Goal: Task Accomplishment & Management: Manage account settings

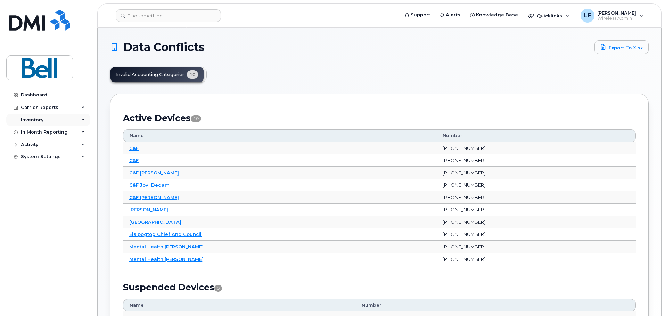
click at [51, 120] on div "Inventory" at bounding box center [48, 120] width 84 height 13
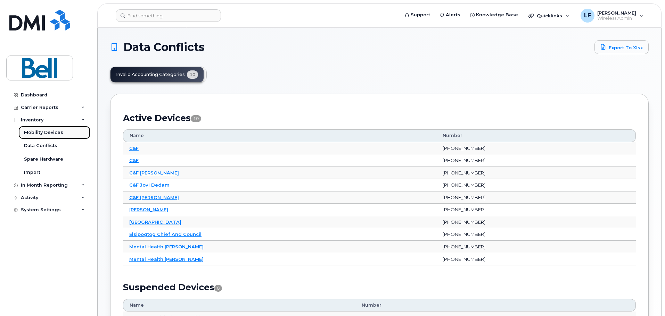
click at [47, 130] on div "Mobility Devices" at bounding box center [43, 133] width 39 height 6
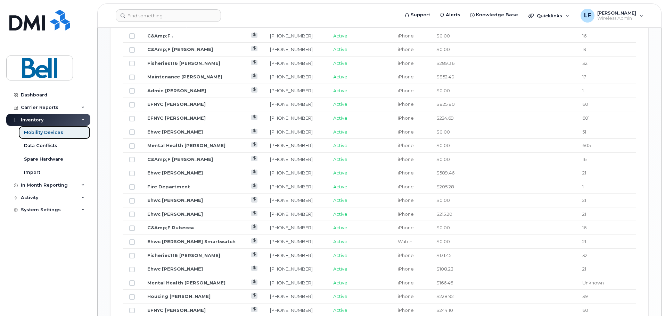
scroll to position [339, 0]
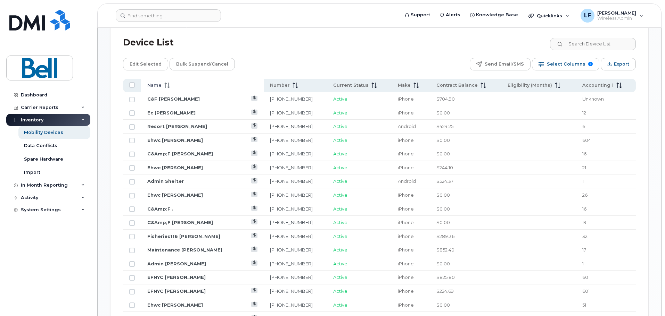
click at [155, 82] on span "Name" at bounding box center [154, 85] width 14 height 6
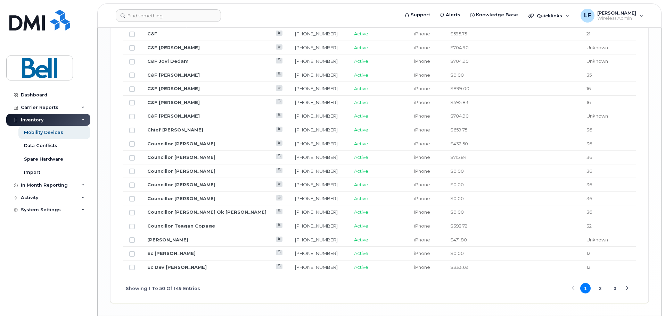
scroll to position [860, 0]
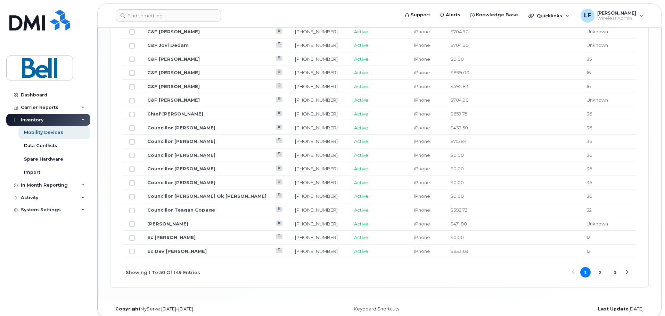
click at [619, 267] on button "3" at bounding box center [615, 272] width 10 height 10
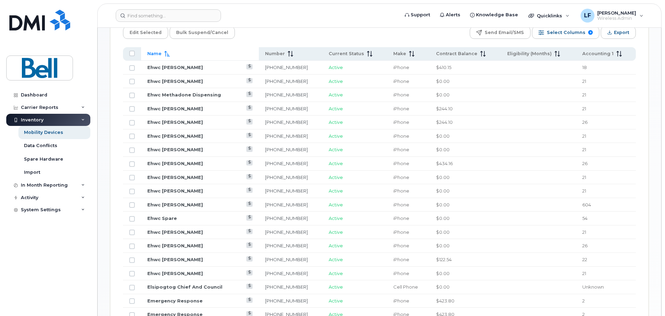
scroll to position [360, 0]
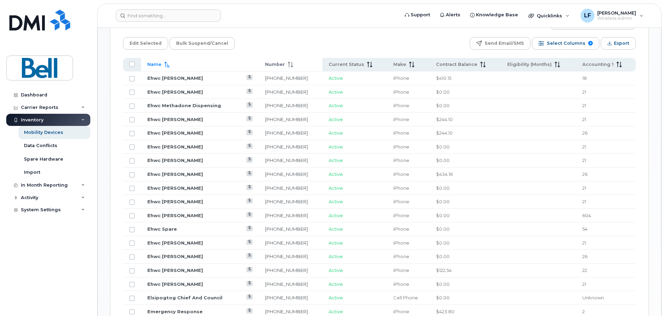
click at [267, 61] on span "Number" at bounding box center [275, 64] width 20 height 6
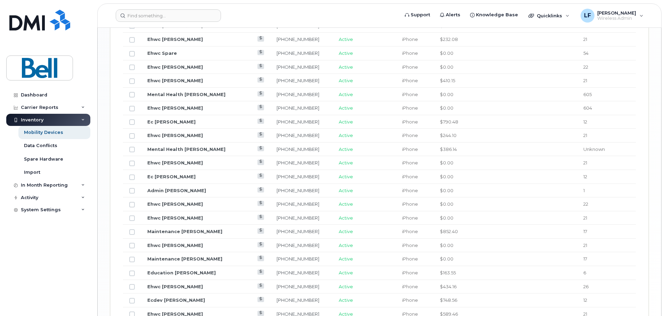
scroll to position [860, 0]
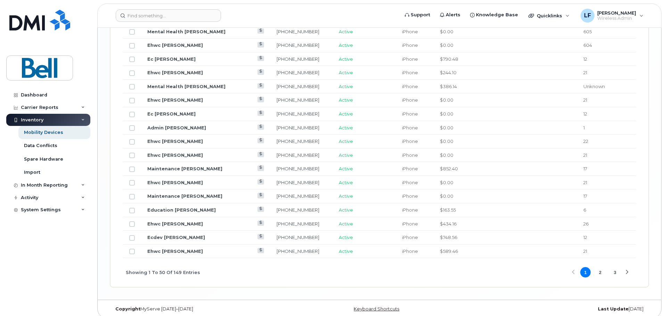
click at [601, 268] on button "2" at bounding box center [600, 272] width 10 height 10
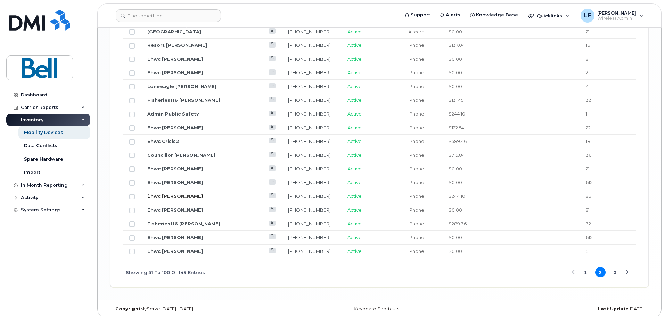
click at [182, 193] on link "Ehwc Mireille Robichaud" at bounding box center [175, 196] width 56 height 6
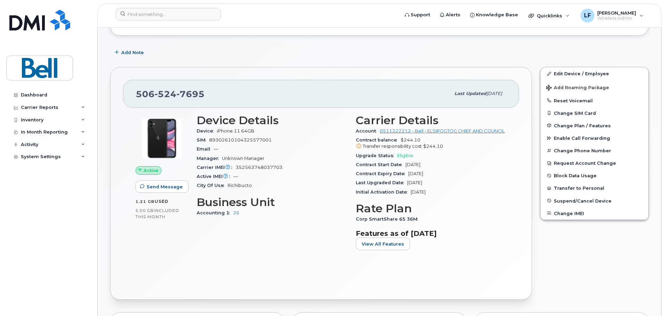
scroll to position [104, 0]
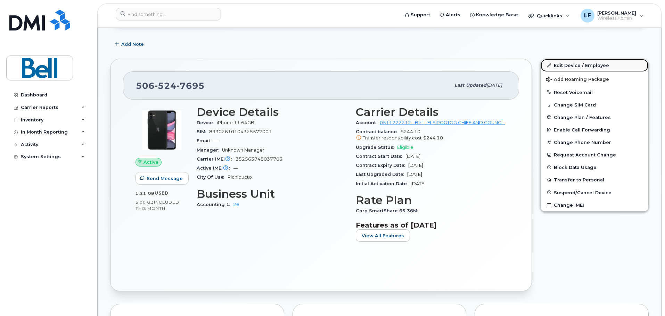
click at [575, 65] on link "Edit Device / Employee" at bounding box center [595, 65] width 108 height 13
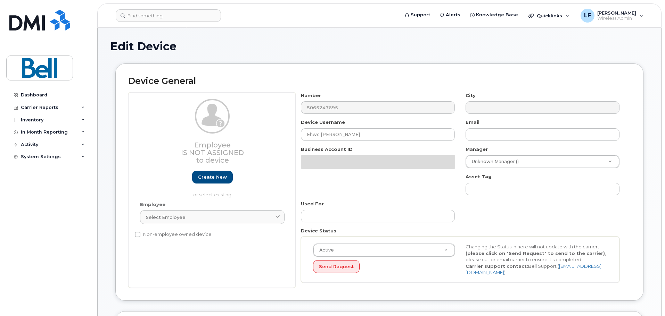
select select "159166"
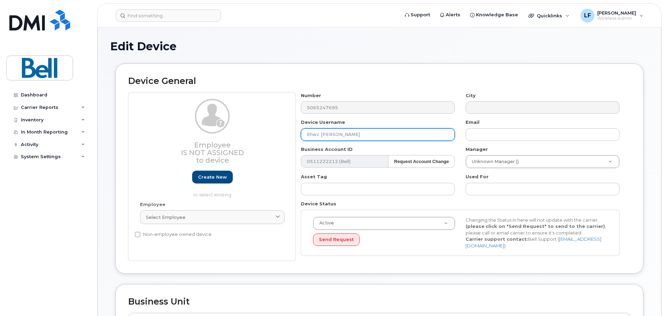
drag, startPoint x: 321, startPoint y: 134, endPoint x: 366, endPoint y: 138, distance: 45.3
click at [366, 138] on input "Ehwc [PERSON_NAME]" at bounding box center [378, 135] width 154 height 13
paste input "Kim Belliveau-Leblanc"
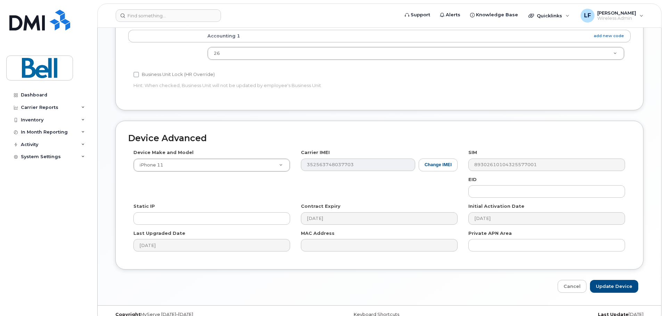
scroll to position [292, 0]
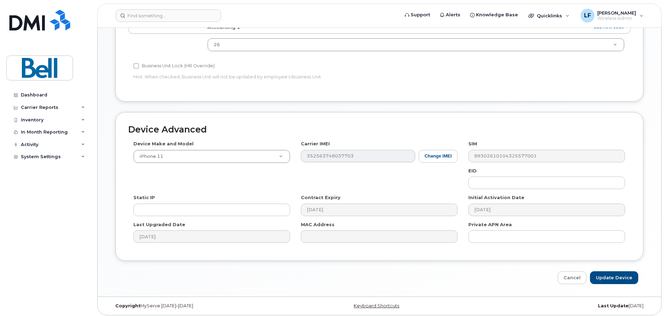
type input "Ehwc [PERSON_NAME]"
click at [618, 278] on input "Update Device" at bounding box center [614, 278] width 48 height 13
type input "Saving..."
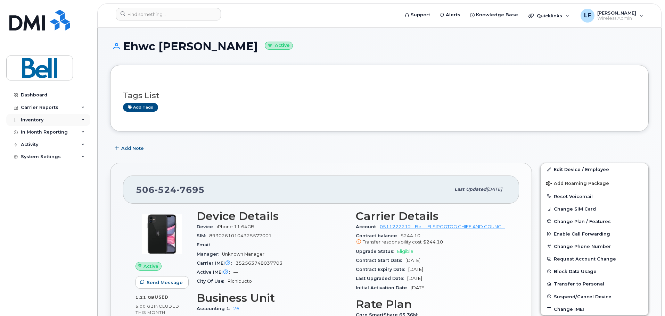
click at [33, 119] on div "Inventory" at bounding box center [32, 120] width 23 height 6
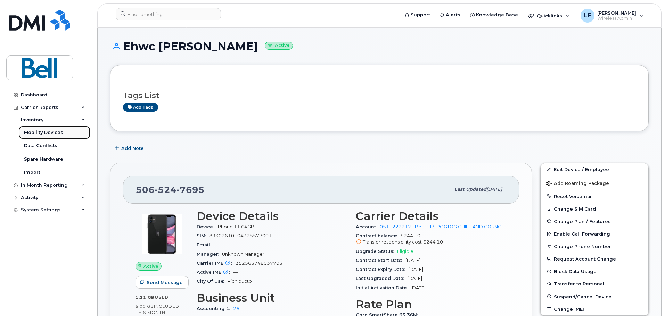
click at [34, 131] on div "Mobility Devices" at bounding box center [43, 133] width 39 height 6
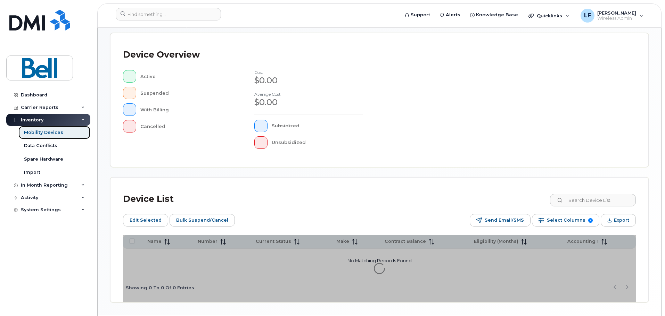
scroll to position [174, 0]
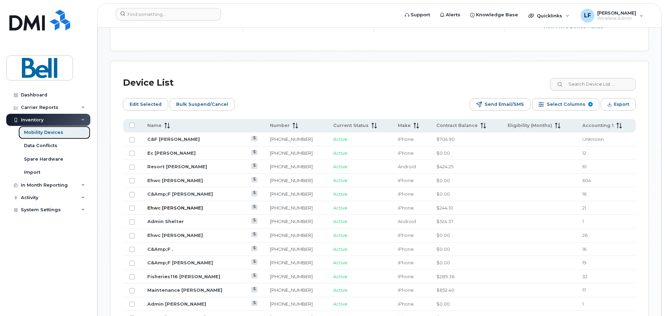
scroll to position [313, 0]
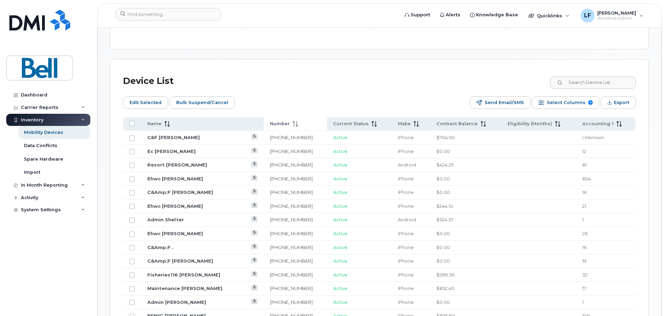
click at [274, 121] on span "Number" at bounding box center [280, 124] width 20 height 6
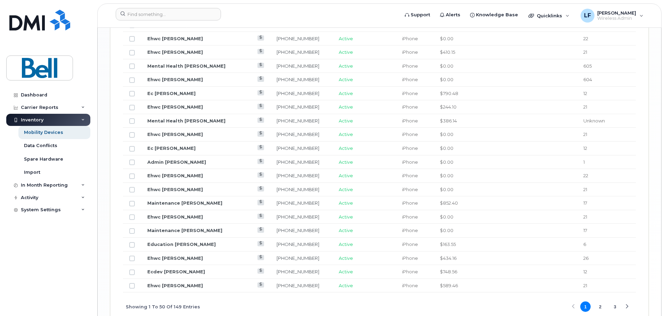
scroll to position [872, 0]
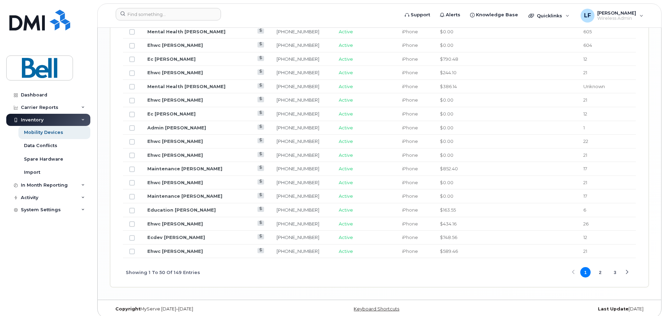
click at [600, 267] on button "2" at bounding box center [600, 272] width 10 height 10
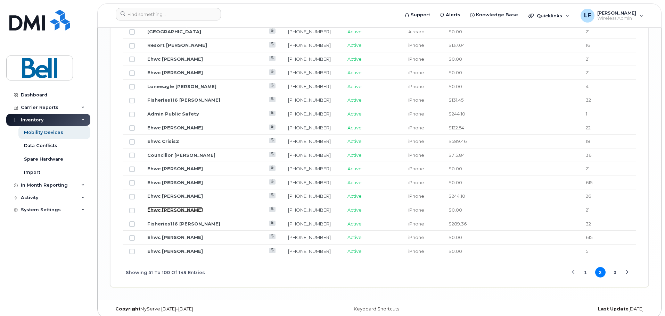
click at [173, 207] on link "Ehwc [PERSON_NAME]" at bounding box center [175, 210] width 56 height 6
click at [179, 235] on link "Ehwc [PERSON_NAME]" at bounding box center [175, 238] width 56 height 6
click at [585, 267] on button "1" at bounding box center [585, 272] width 10 height 10
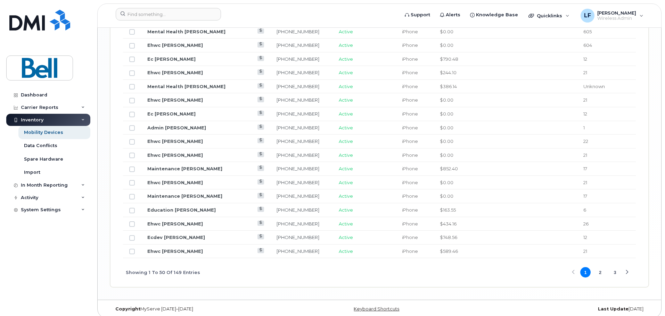
click at [600, 267] on button "2" at bounding box center [600, 272] width 10 height 10
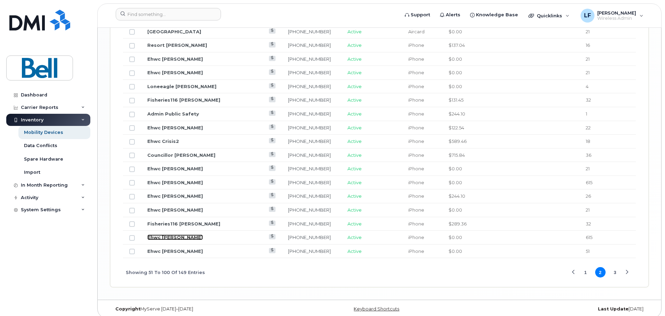
click at [190, 235] on link "Ehwc [PERSON_NAME]" at bounding box center [175, 238] width 56 height 6
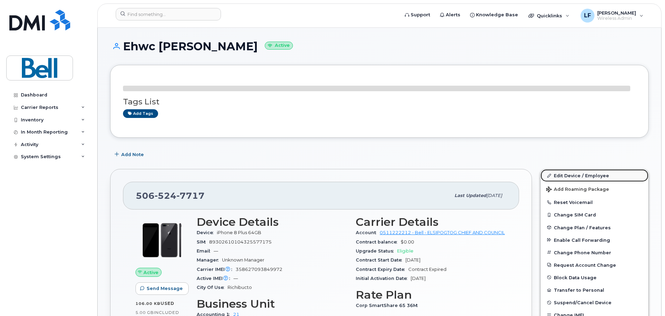
click at [581, 178] on link "Edit Device / Employee" at bounding box center [595, 176] width 108 height 13
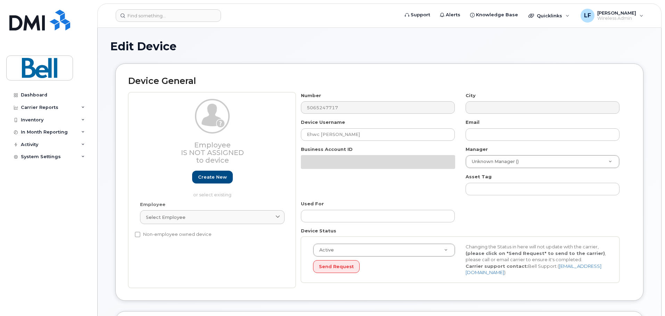
select select "159160"
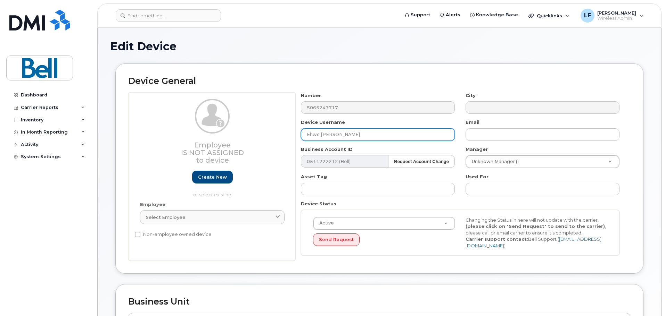
drag, startPoint x: 321, startPoint y: 134, endPoint x: 362, endPoint y: 137, distance: 41.1
click at [362, 137] on input "Ehwc [PERSON_NAME]" at bounding box center [378, 135] width 154 height 13
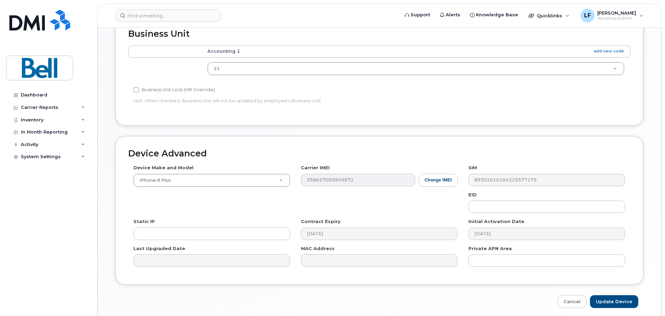
scroll to position [292, 0]
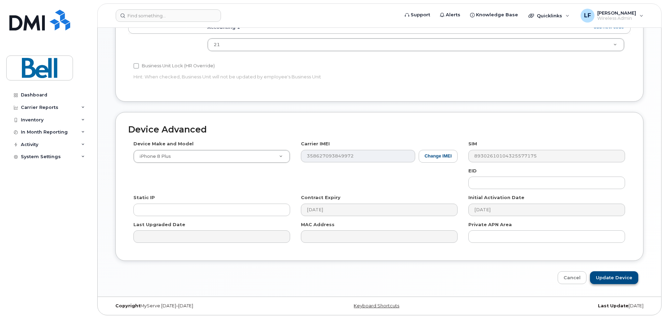
type input "Ehwc Yolanda Levi"
click at [612, 275] on input "Update Device" at bounding box center [614, 278] width 48 height 13
type input "Update Device"
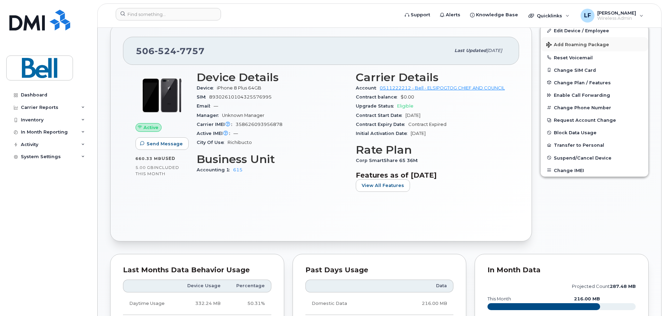
scroll to position [104, 0]
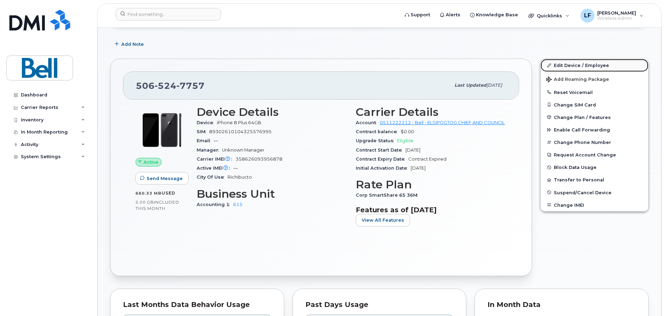
click at [574, 65] on link "Edit Device / Employee" at bounding box center [595, 65] width 108 height 13
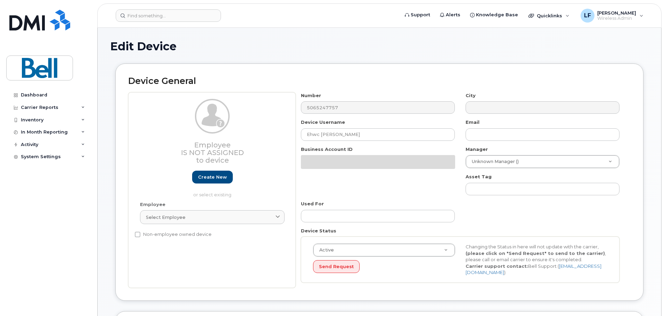
select select "605923"
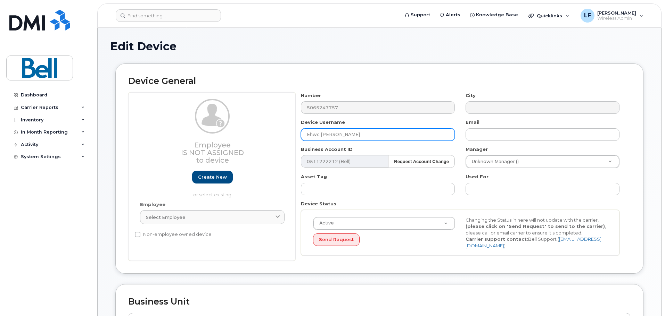
drag, startPoint x: 345, startPoint y: 135, endPoint x: 376, endPoint y: 132, distance: 30.7
click at [376, 132] on input "Ehwc [PERSON_NAME]" at bounding box center [378, 135] width 154 height 13
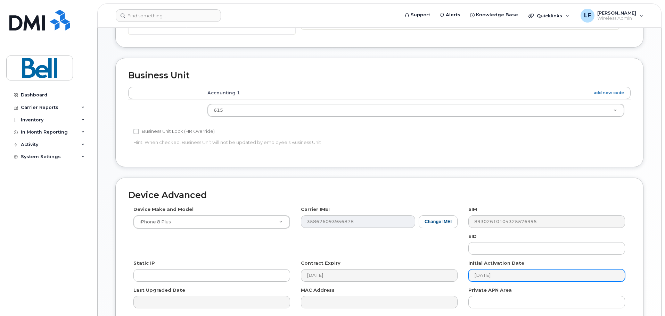
scroll to position [292, 0]
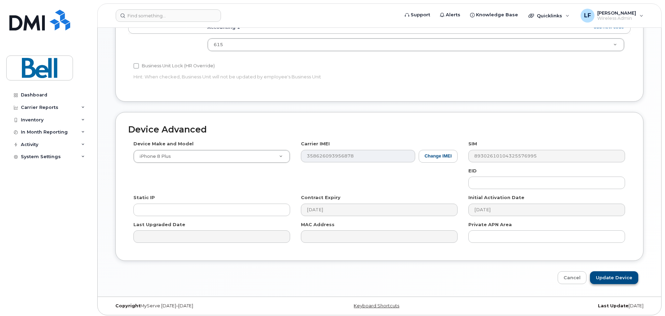
type input "Ehwc [PERSON_NAME]"
click at [626, 272] on input "Update Device" at bounding box center [614, 278] width 48 height 13
type input "Update Device"
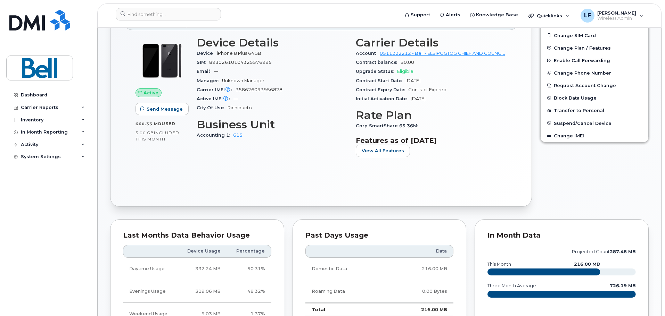
scroll to position [347, 0]
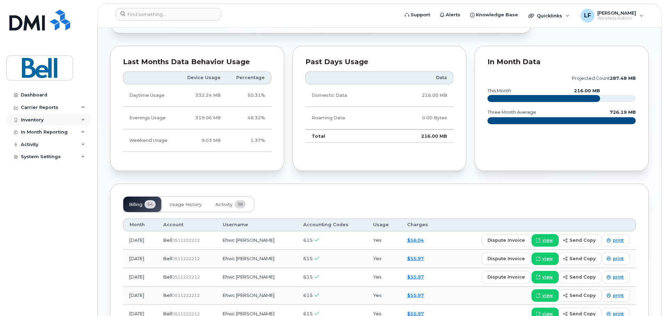
click at [37, 121] on div "Inventory" at bounding box center [32, 120] width 23 height 6
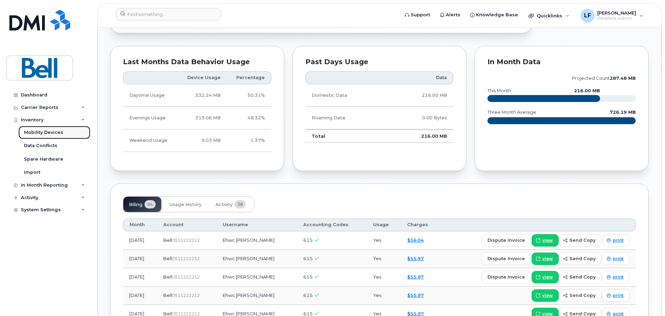
click at [41, 132] on div "Mobility Devices" at bounding box center [43, 133] width 39 height 6
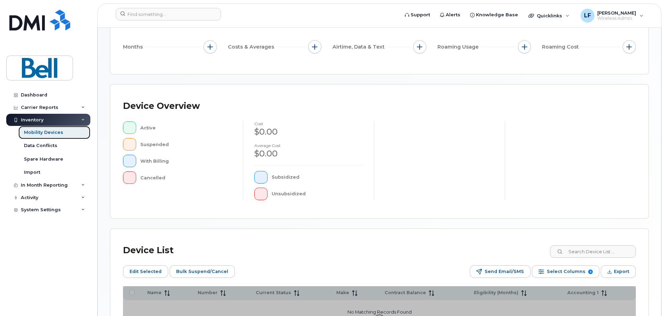
scroll to position [174, 0]
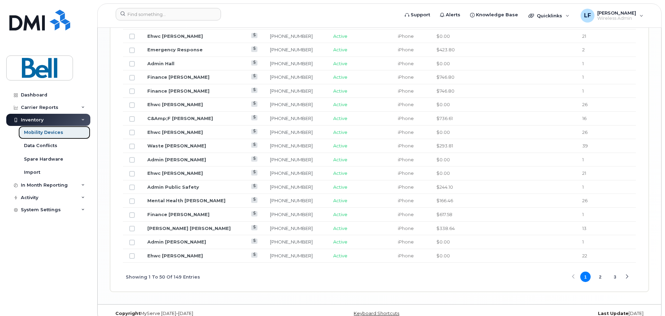
scroll to position [868, 0]
click at [600, 271] on button "2" at bounding box center [600, 276] width 10 height 10
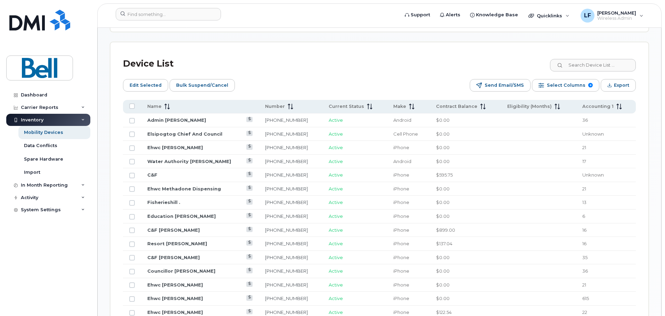
scroll to position [313, 0]
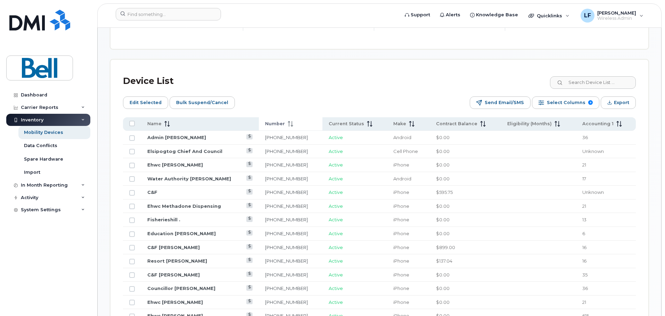
click at [269, 122] on th "Number" at bounding box center [290, 124] width 63 height 14
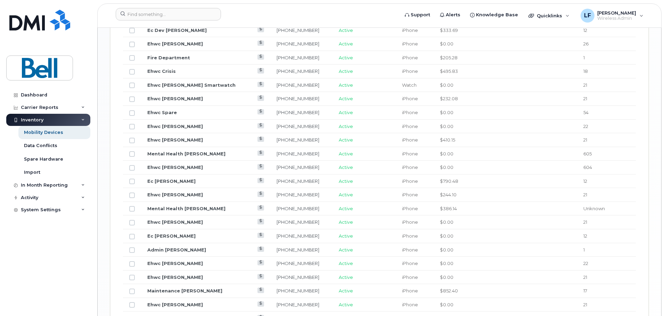
scroll to position [868, 0]
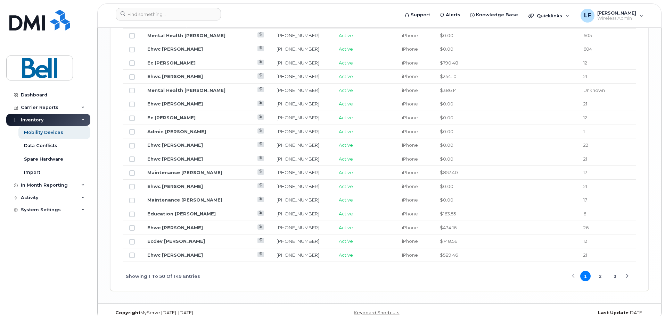
click at [603, 272] on button "2" at bounding box center [600, 276] width 10 height 10
